Goal: Transaction & Acquisition: Purchase product/service

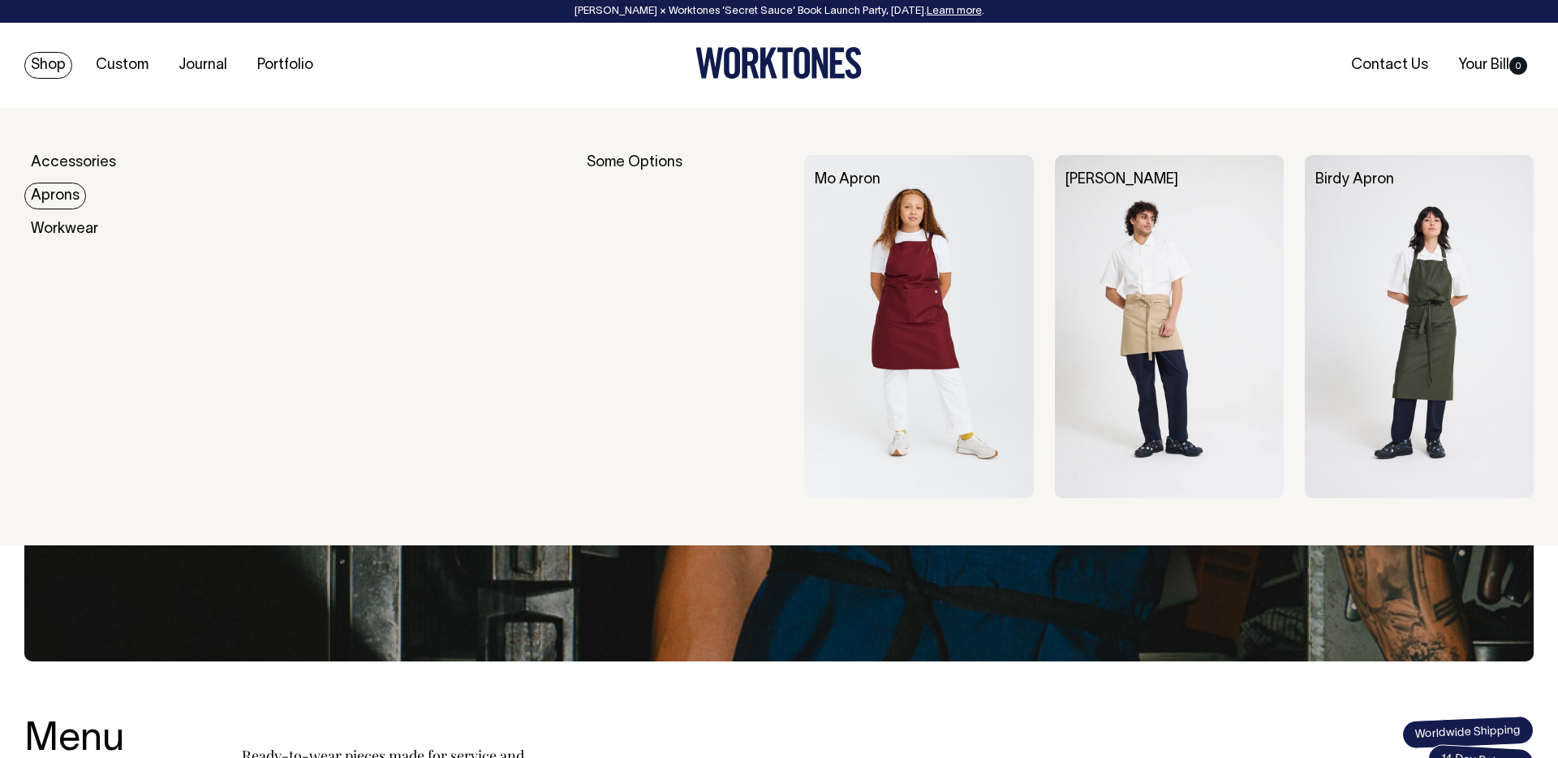
click at [55, 188] on link "Aprons" at bounding box center [55, 196] width 62 height 27
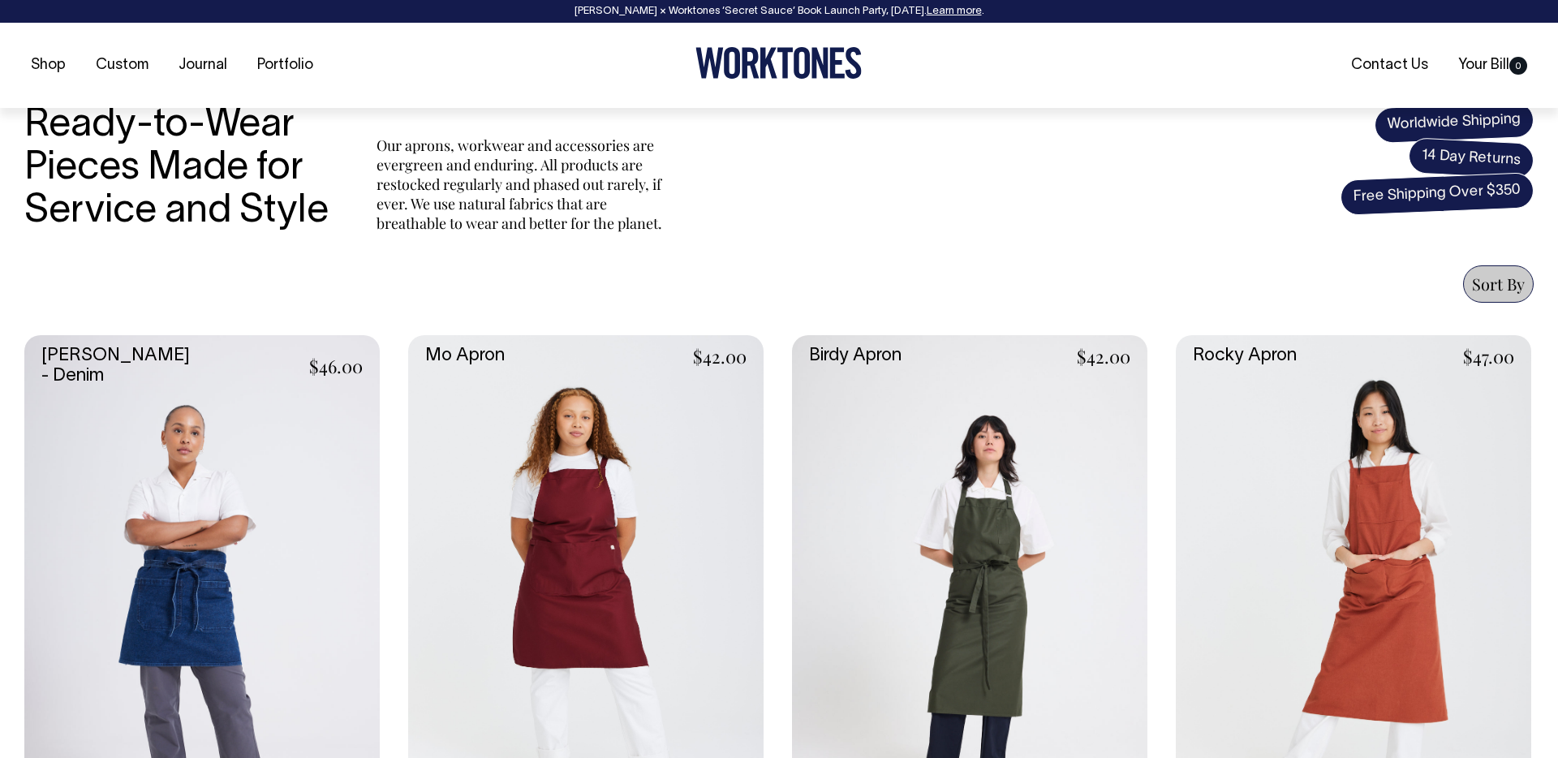
click at [503, 542] on link at bounding box center [585, 601] width 355 height 533
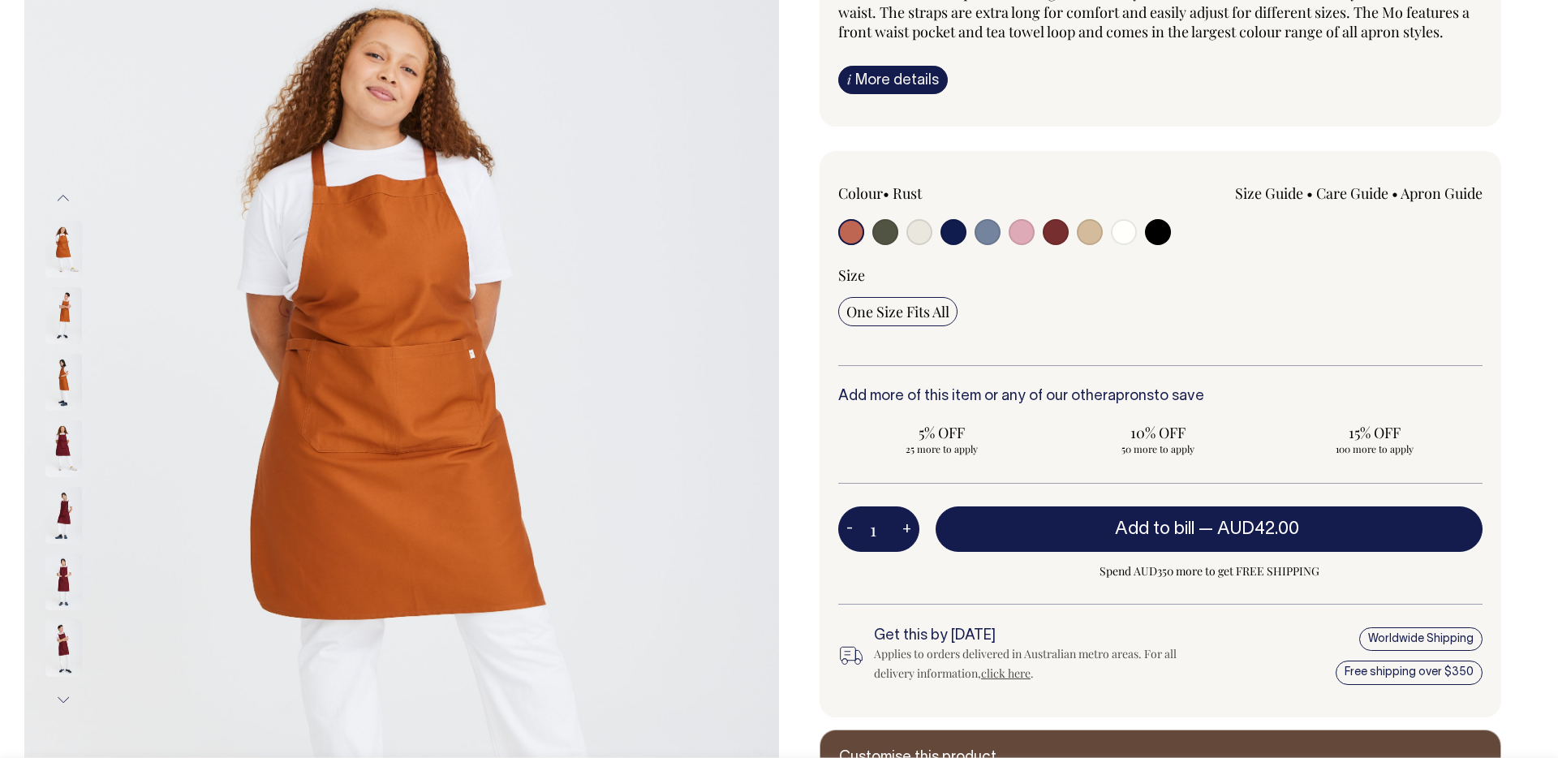
click at [886, 539] on input "1" at bounding box center [878, 528] width 81 height 45
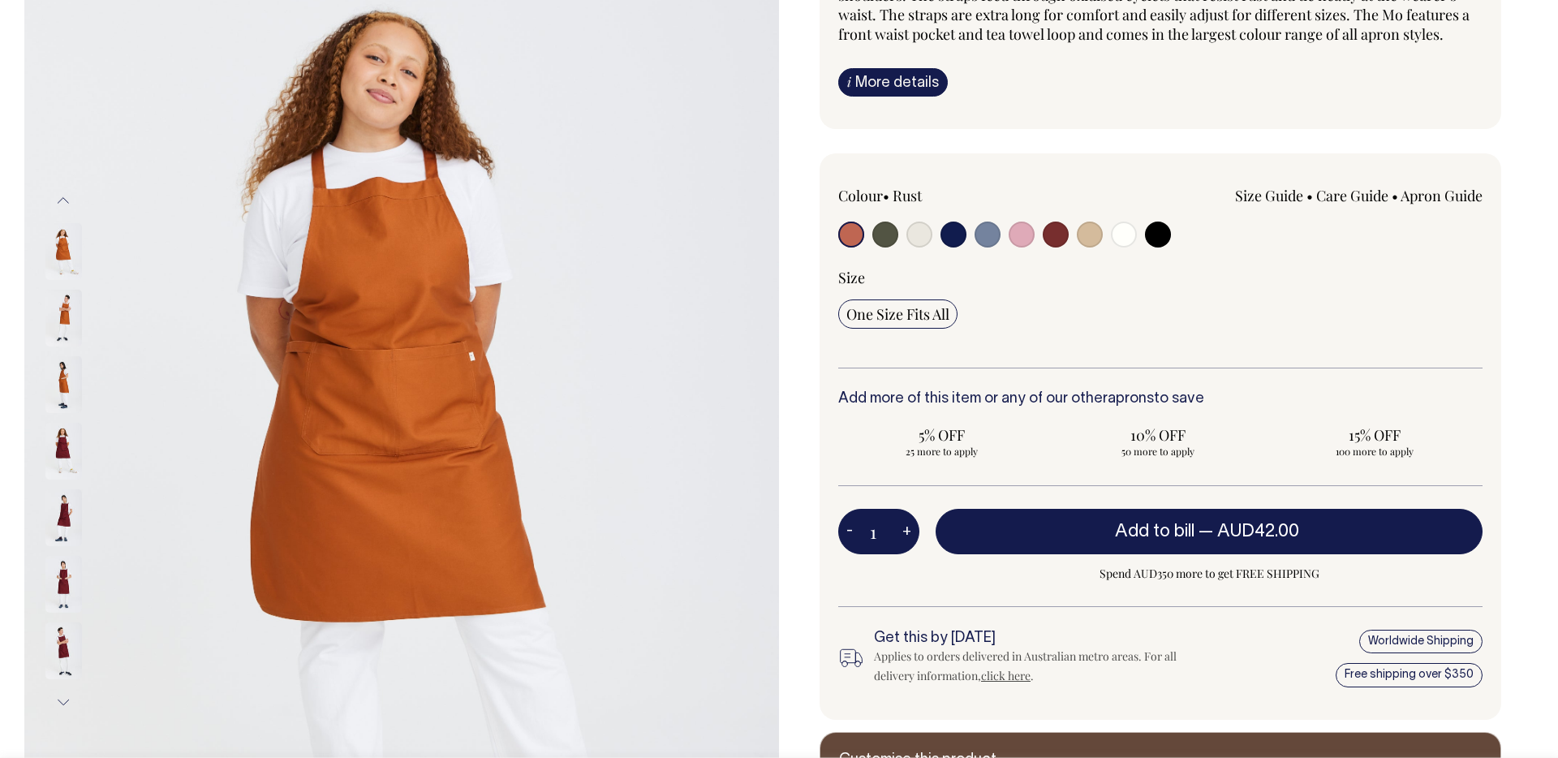
scroll to position [2, 0]
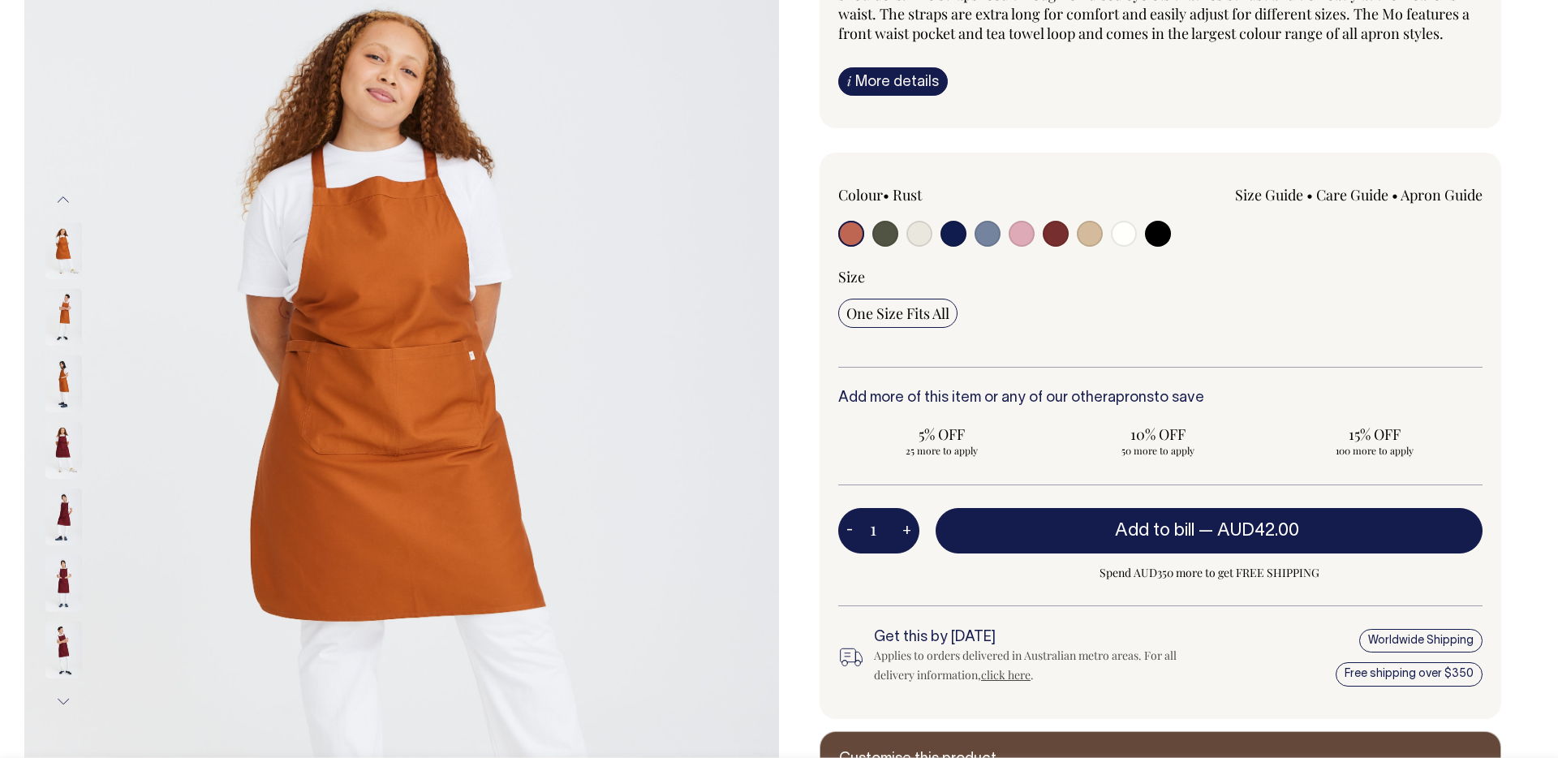
drag, startPoint x: 885, startPoint y: 537, endPoint x: 870, endPoint y: 536, distance: 14.6
click at [871, 536] on input "1" at bounding box center [878, 530] width 81 height 45
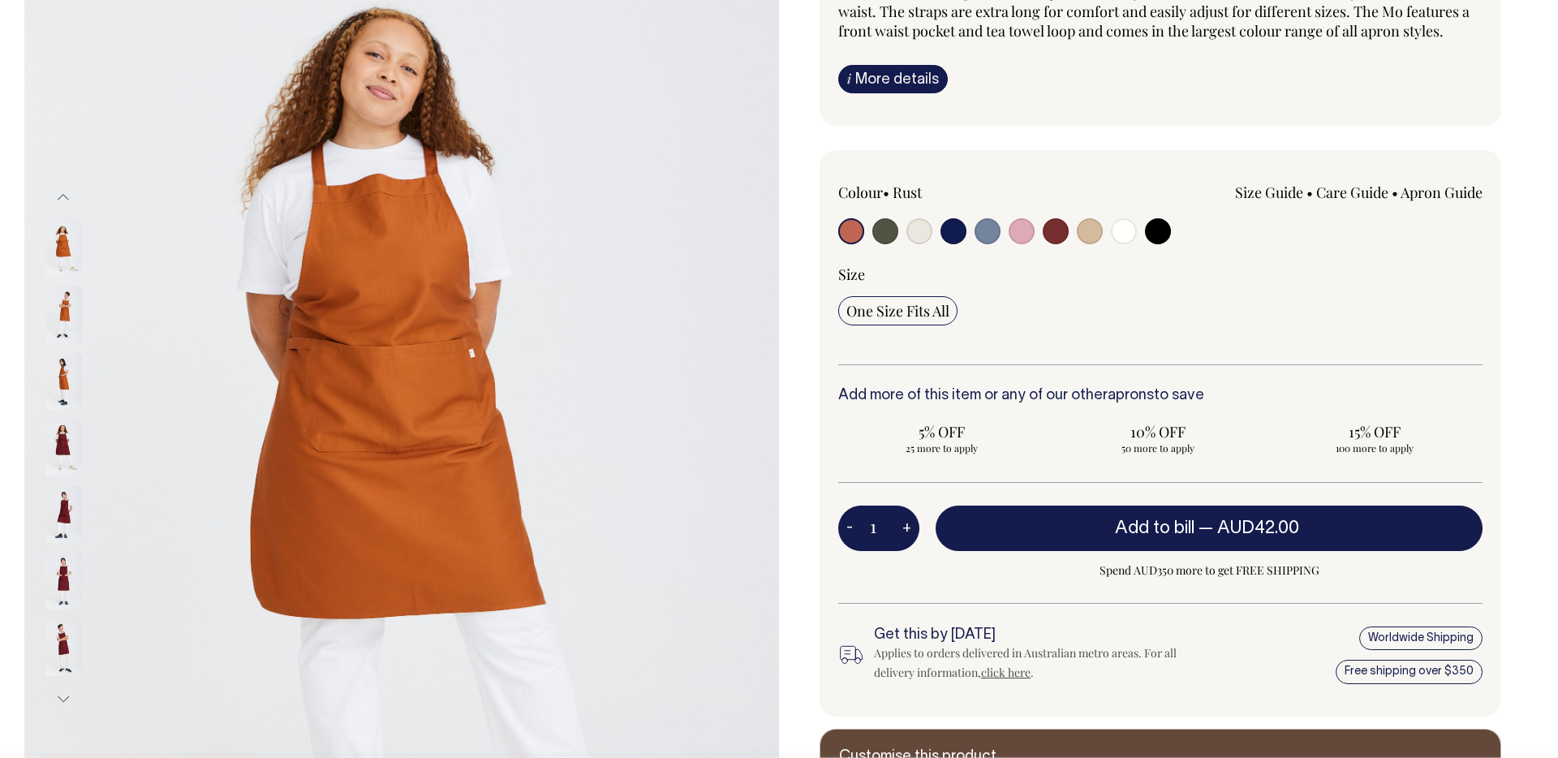
scroll to position [226, 0]
type input "80"
radio input "true"
type input "80"
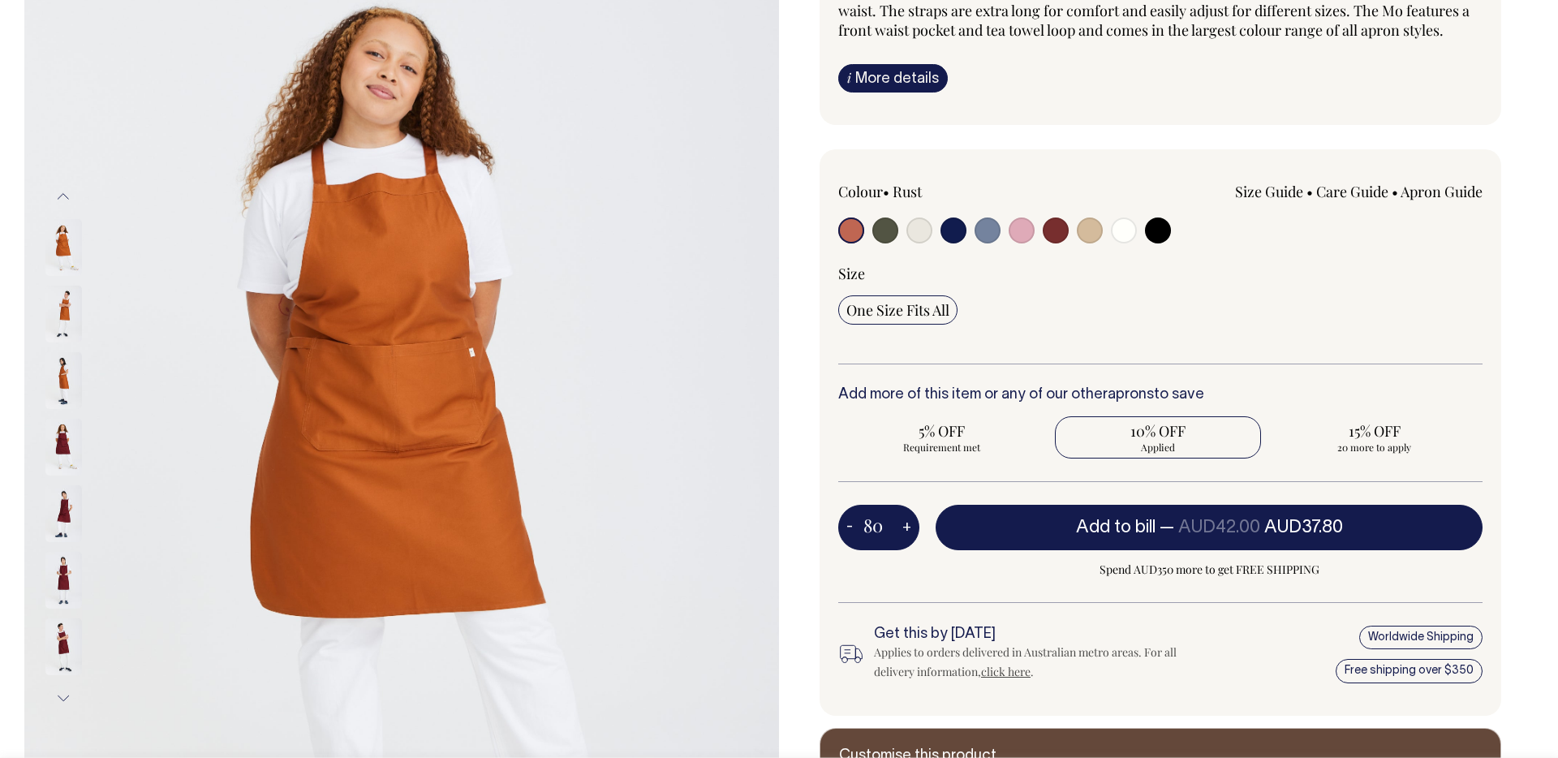
scroll to position [0, 0]
click at [924, 564] on div "80 - + Add to bill — AUD42.00 AUD37.80 Spend AUD350 more to get FREE SHIPPING" at bounding box center [1160, 554] width 644 height 98
drag, startPoint x: 892, startPoint y: 533, endPoint x: 865, endPoint y: 533, distance: 26.8
click at [865, 533] on input "80" at bounding box center [878, 527] width 81 height 45
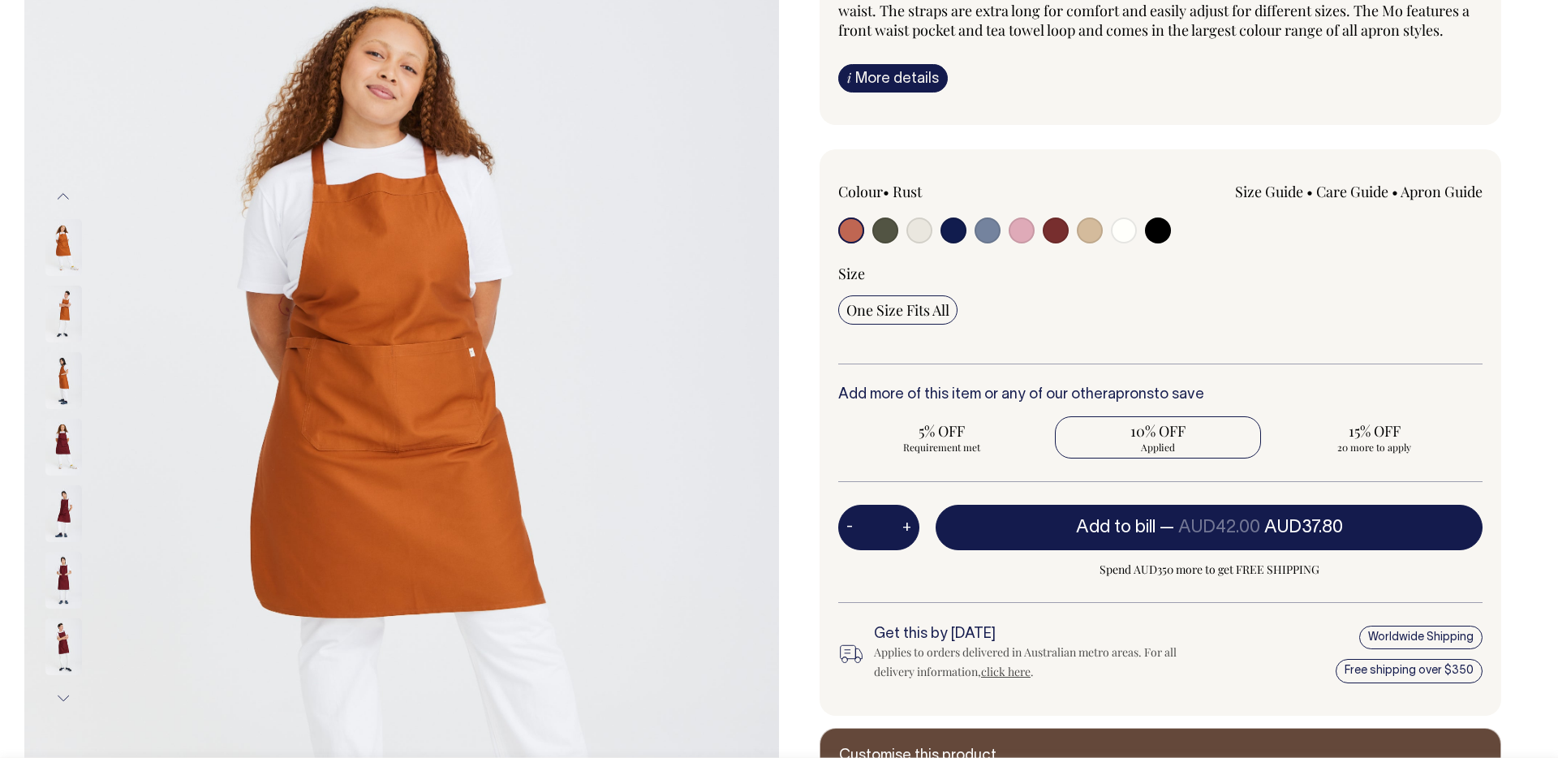
scroll to position [0, 0]
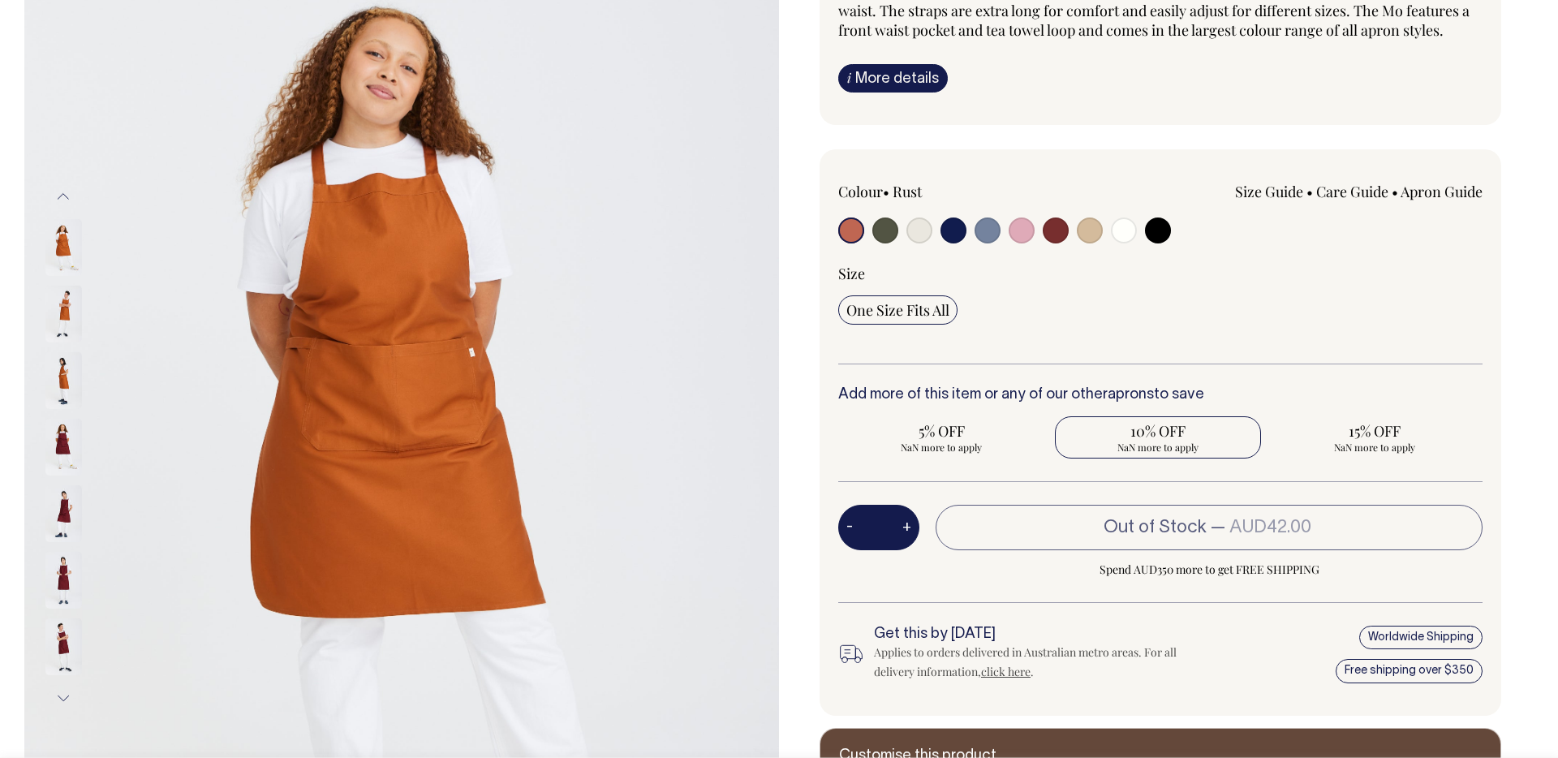
radio input "false"
